Goal: Information Seeking & Learning: Learn about a topic

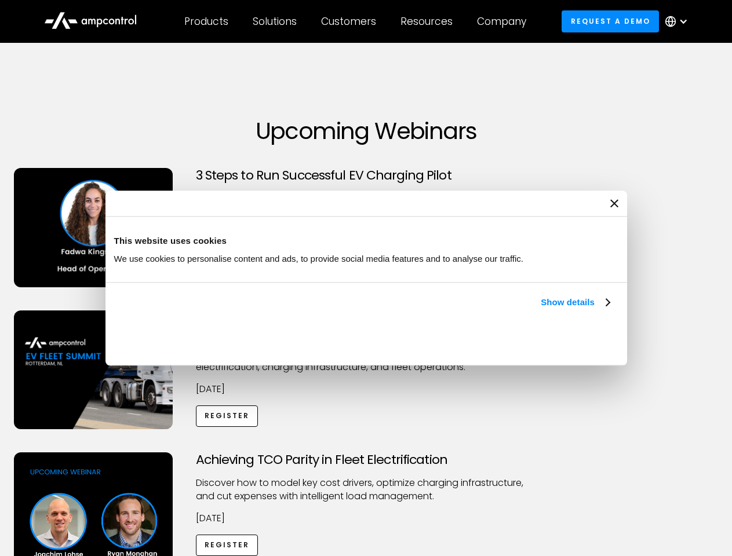
click at [541, 309] on link "Show details" at bounding box center [575, 302] width 68 height 14
click at [0, 0] on div "Necessary cookies help make a website usable by enabling basic functions like p…" at bounding box center [0, 0] width 0 height 0
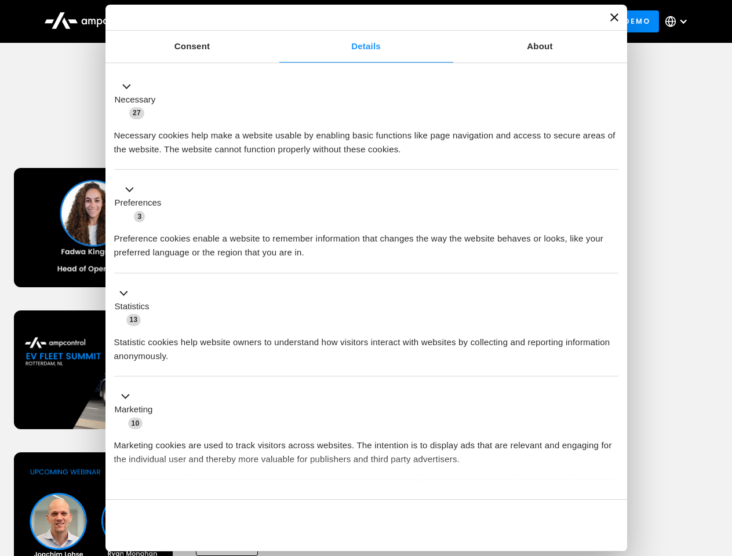
click at [719, 467] on div "Achieving TCO Parity in Fleet Electrification Discover how to model key cost dr…" at bounding box center [366, 543] width 728 height 182
click at [356, 21] on div "Customers" at bounding box center [348, 21] width 55 height 13
click at [206, 21] on div "Products" at bounding box center [206, 21] width 44 height 13
click at [275, 21] on div "Solutions" at bounding box center [275, 21] width 44 height 13
click at [351, 21] on div "Customers" at bounding box center [348, 21] width 55 height 13
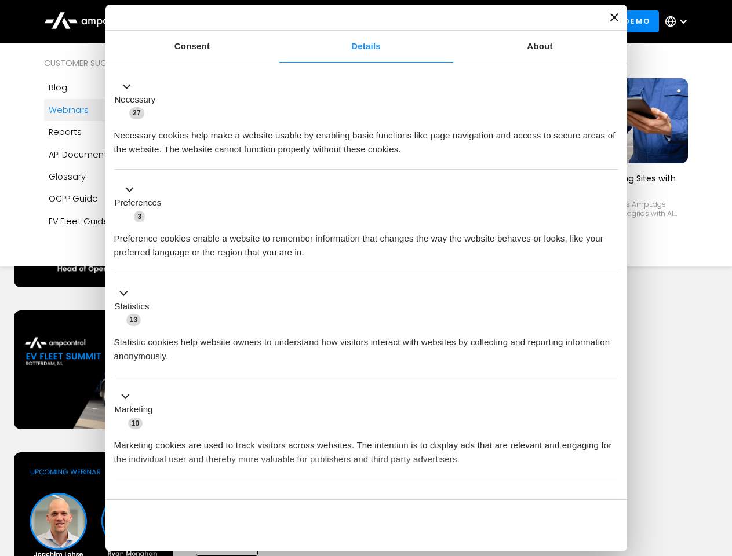
click at [429, 21] on div "Resources" at bounding box center [426, 21] width 52 height 13
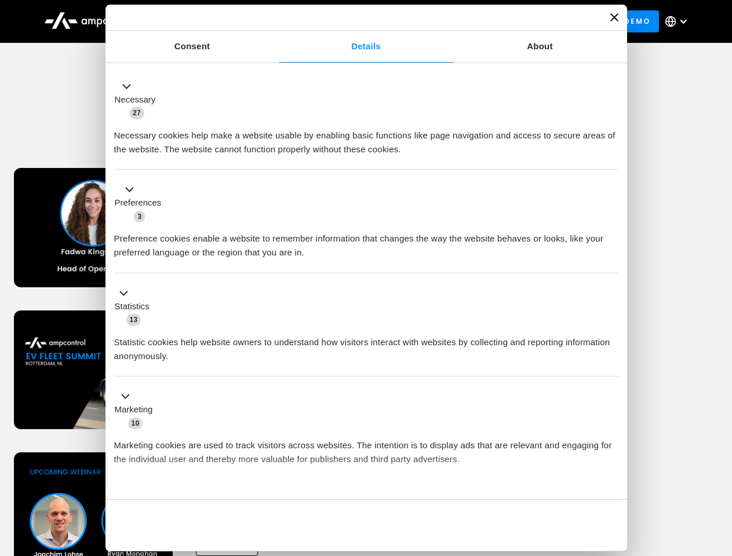
click at [505, 21] on div "Company" at bounding box center [501, 21] width 49 height 13
click at [679, 21] on div at bounding box center [682, 21] width 9 height 9
